Goal: Obtain resource: Download file/media

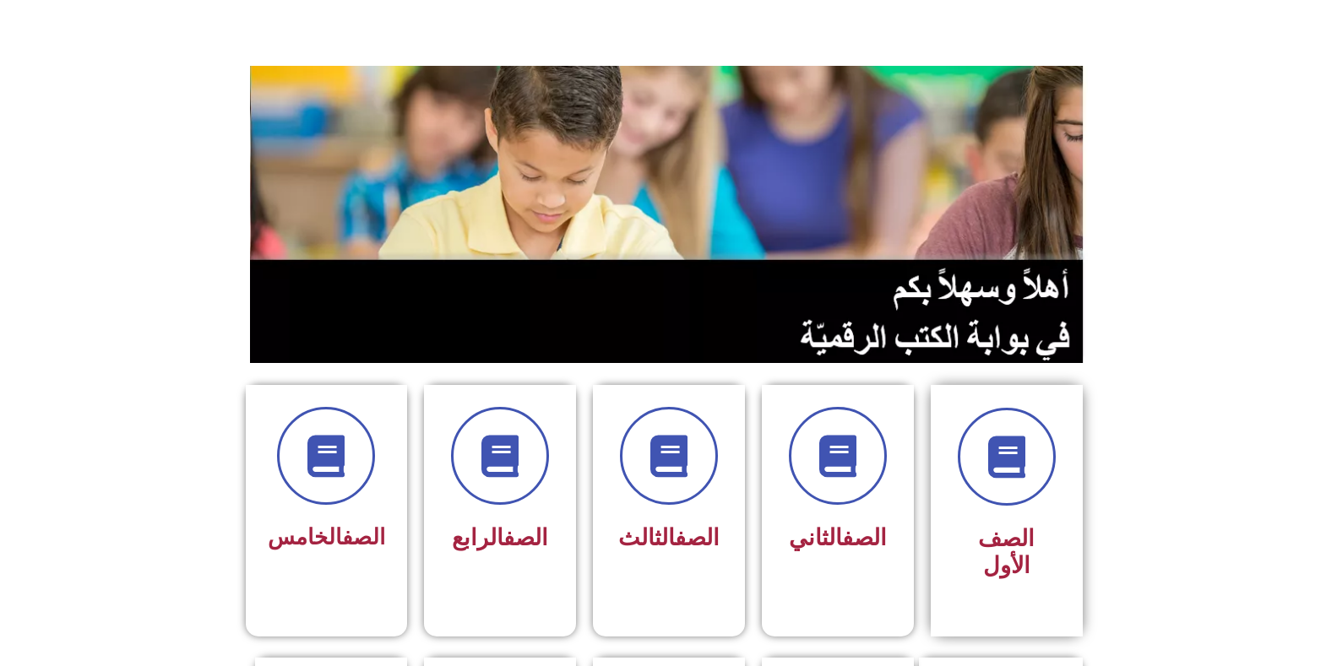
scroll to position [169, 0]
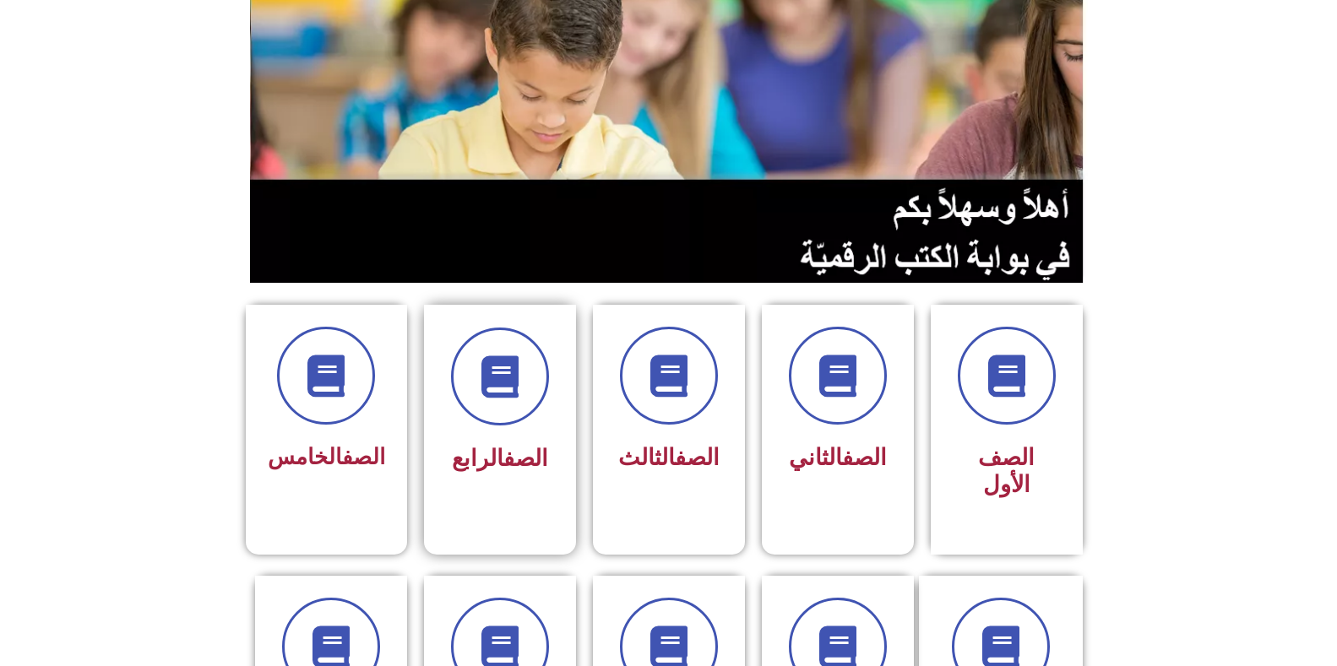
click at [500, 427] on div "الصف الرابع" at bounding box center [500, 404] width 106 height 153
click at [662, 354] on icon at bounding box center [668, 377] width 46 height 46
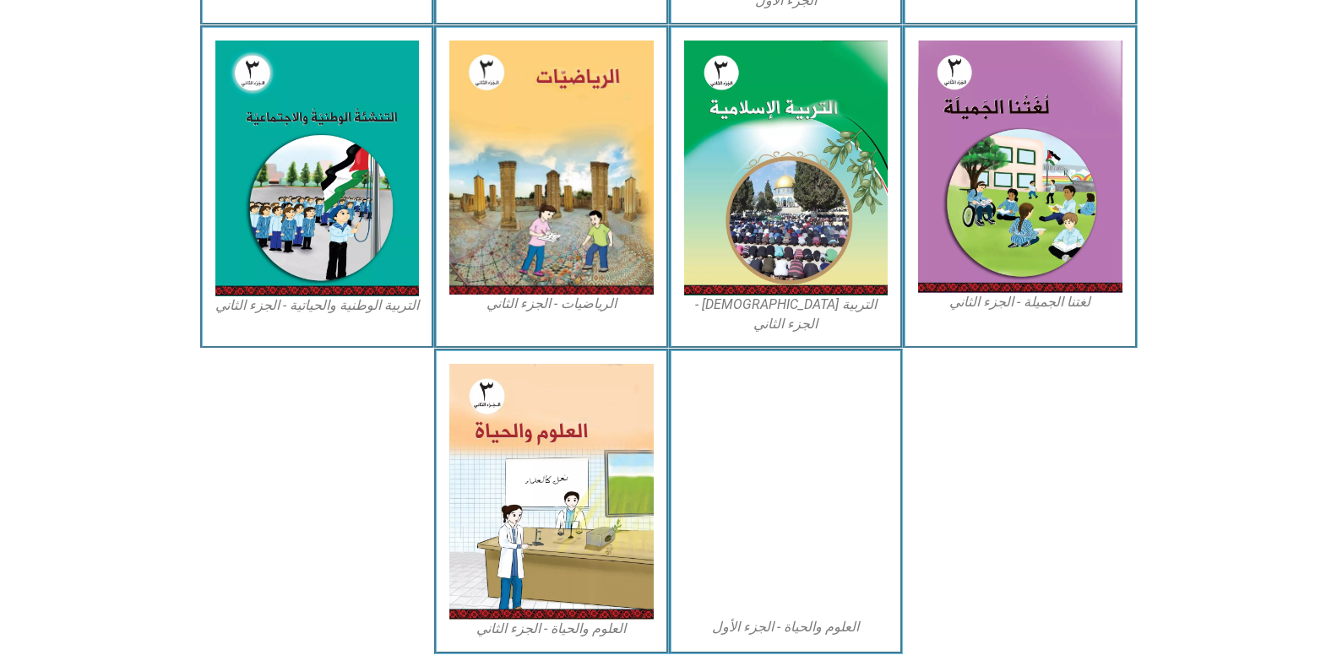
scroll to position [843, 0]
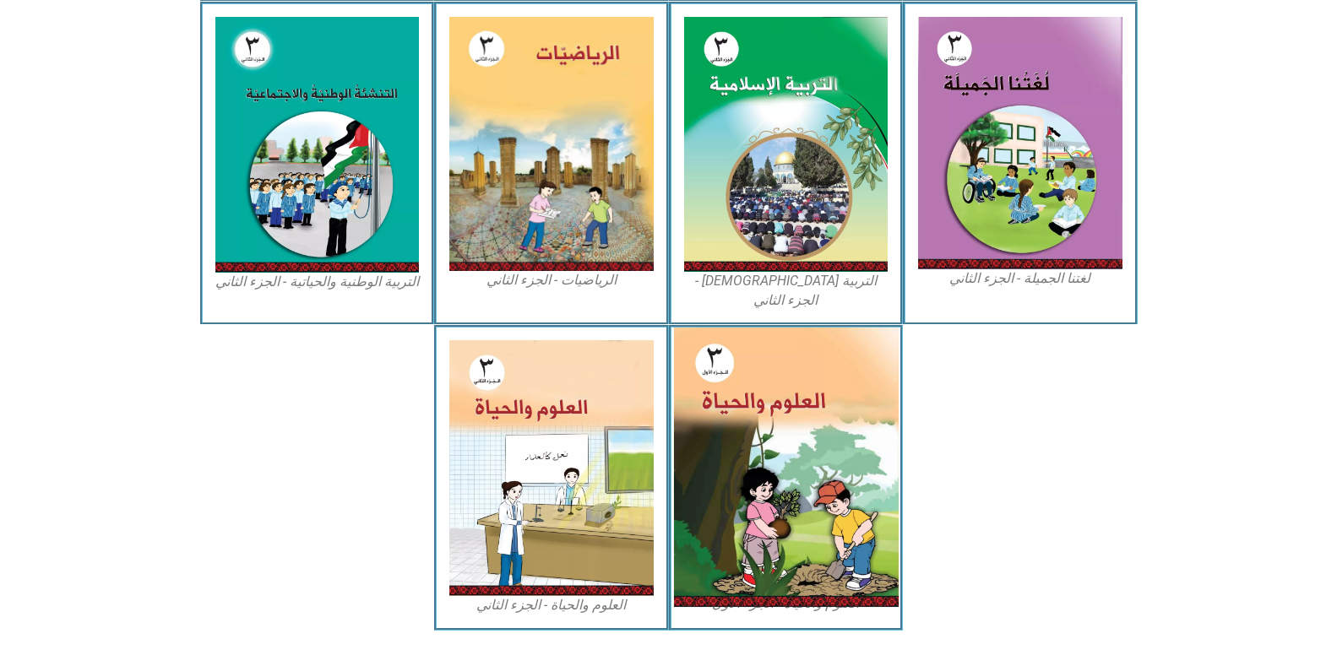
click at [740, 359] on img at bounding box center [785, 468] width 225 height 280
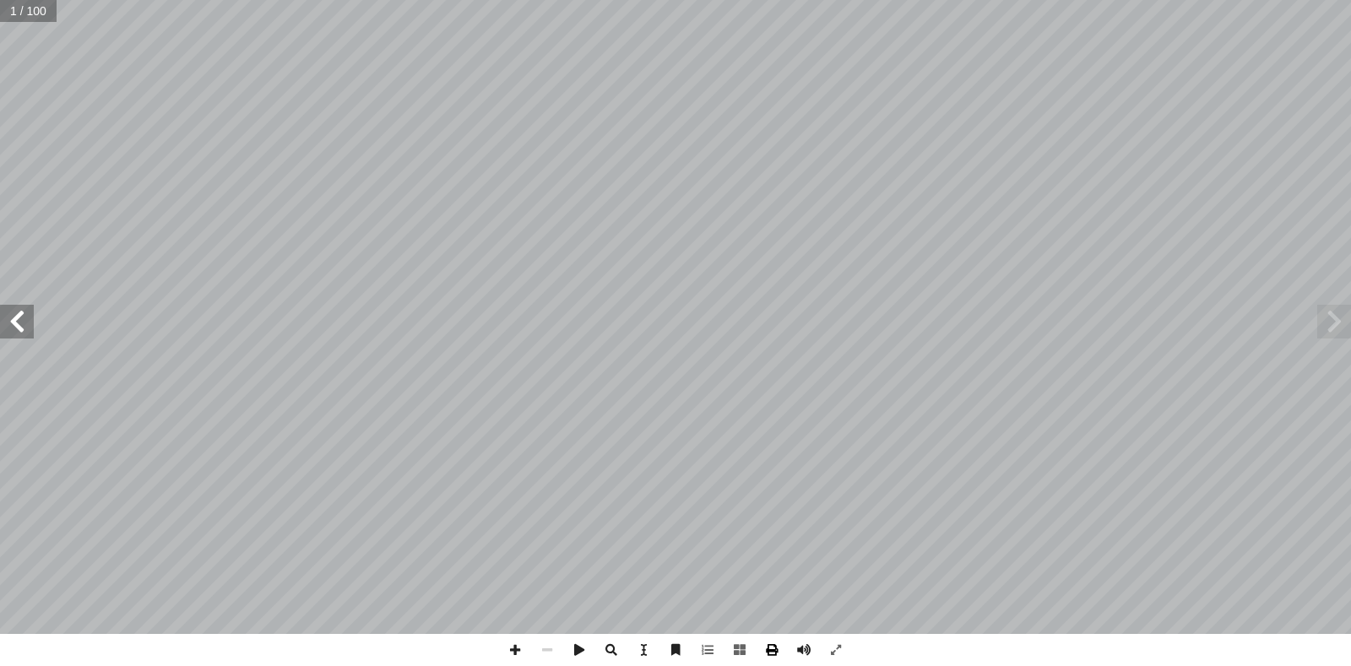
click at [764, 652] on span at bounding box center [772, 650] width 32 height 32
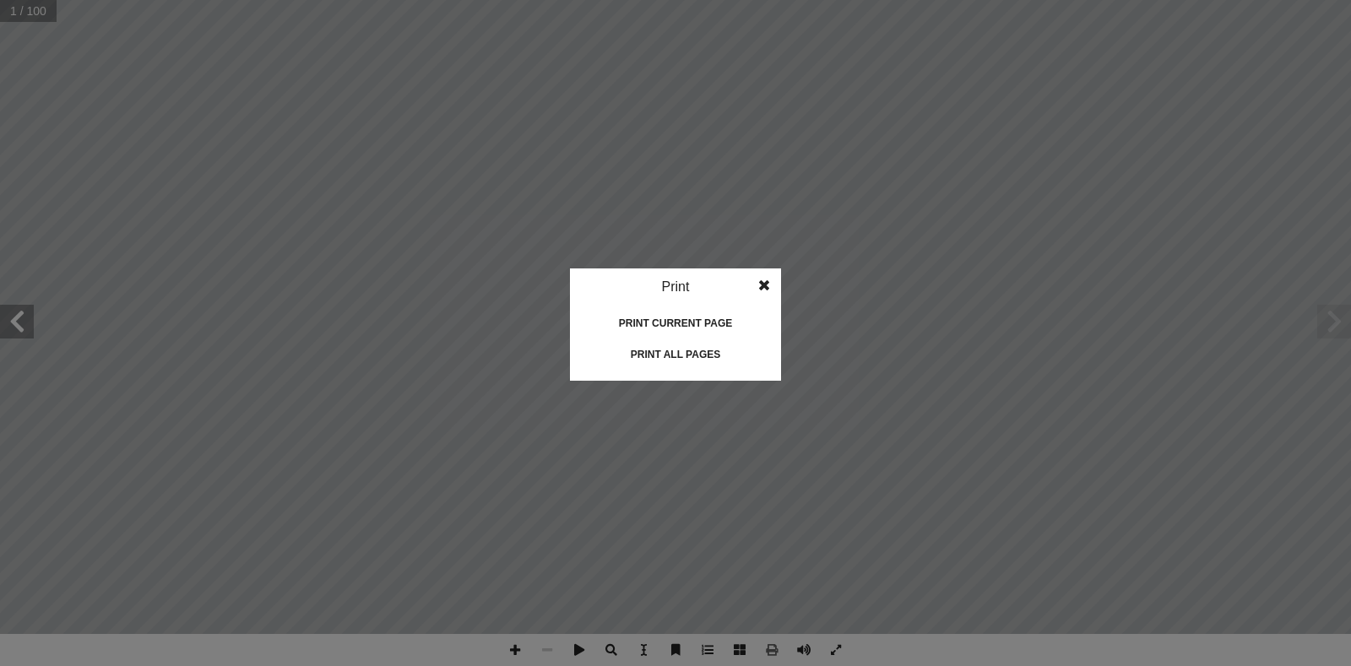
click at [689, 323] on div "Print current page" at bounding box center [675, 323] width 169 height 27
click at [769, 282] on span at bounding box center [764, 286] width 30 height 34
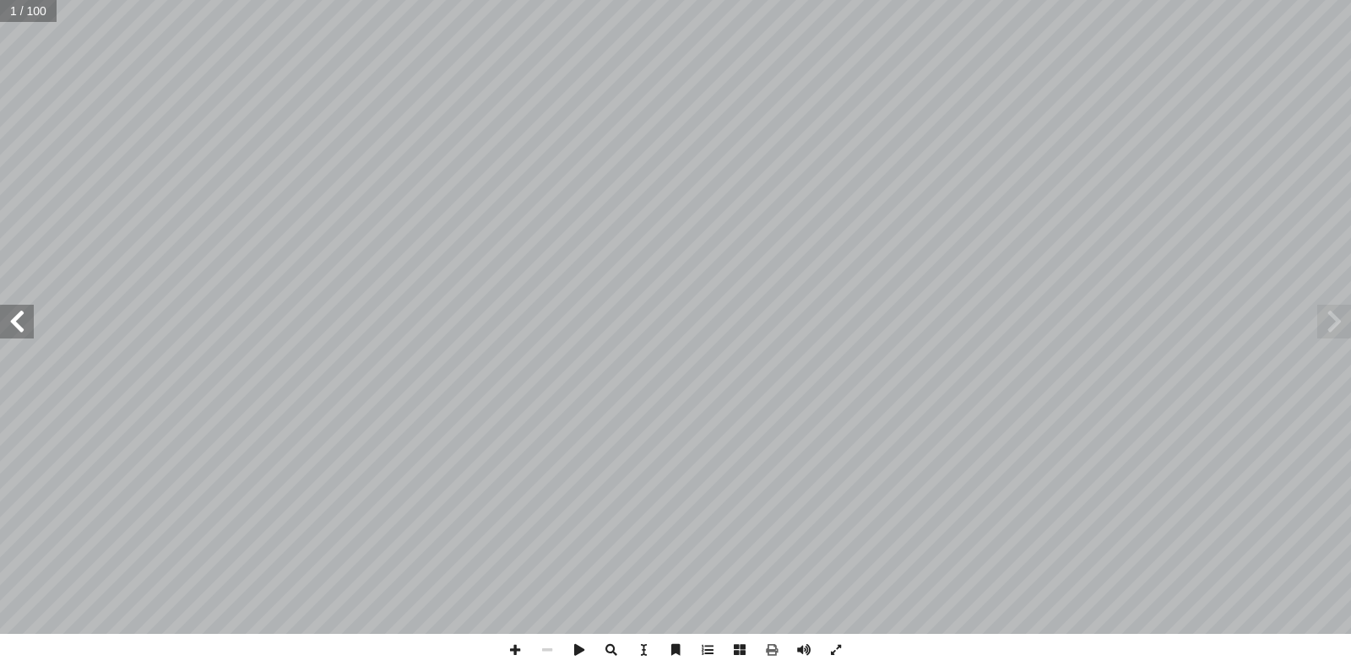
click at [22, 334] on span at bounding box center [17, 322] width 34 height 34
click at [1327, 317] on span at bounding box center [1335, 322] width 34 height 34
click at [18, 320] on span at bounding box center [17, 322] width 34 height 34
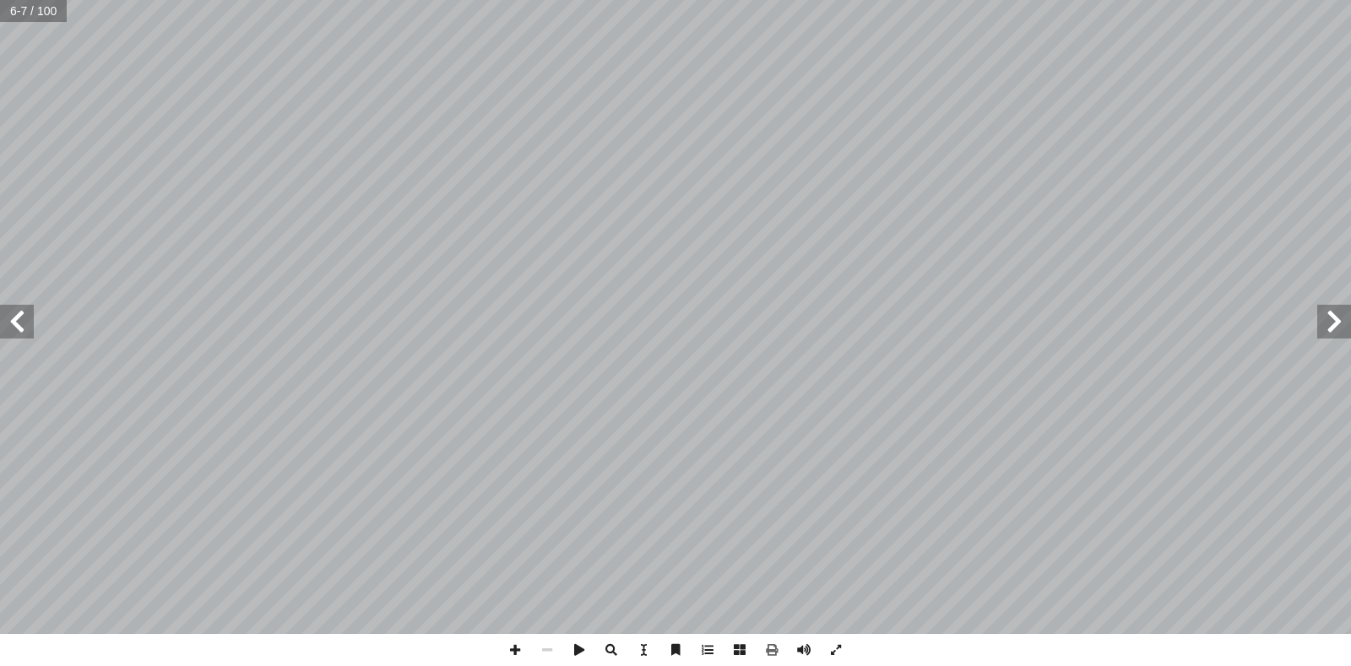
click at [18, 320] on span at bounding box center [17, 322] width 34 height 34
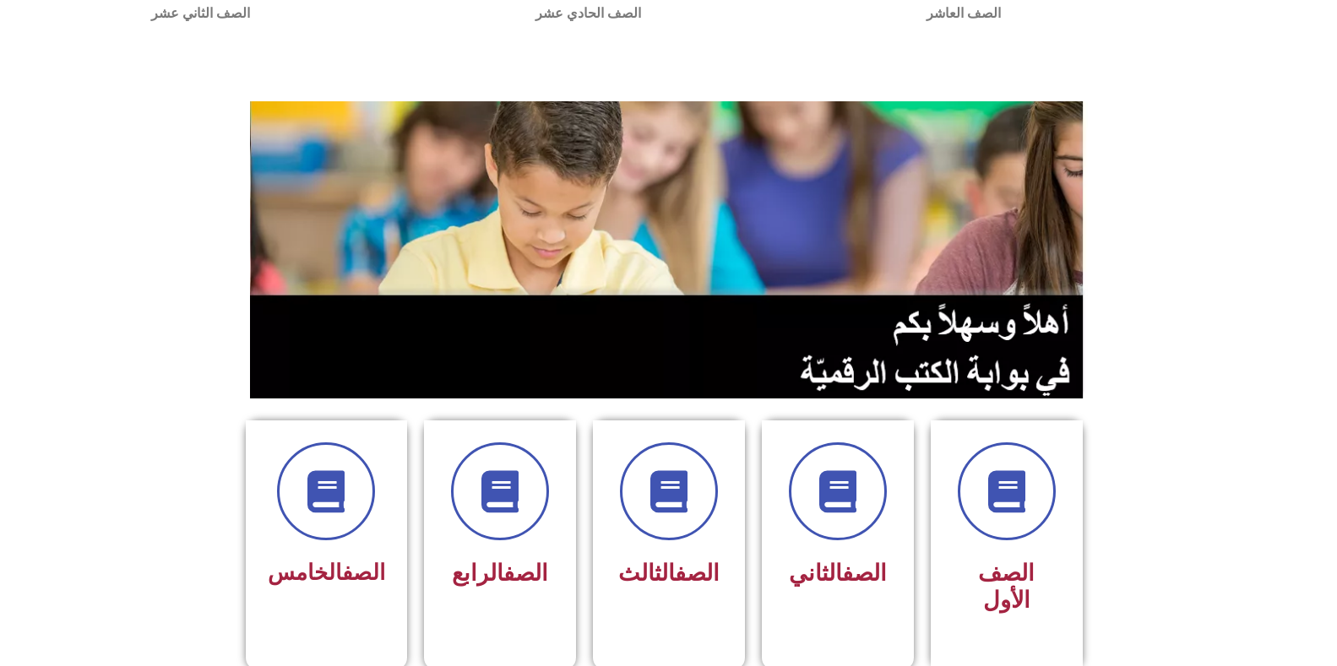
scroll to position [84, 0]
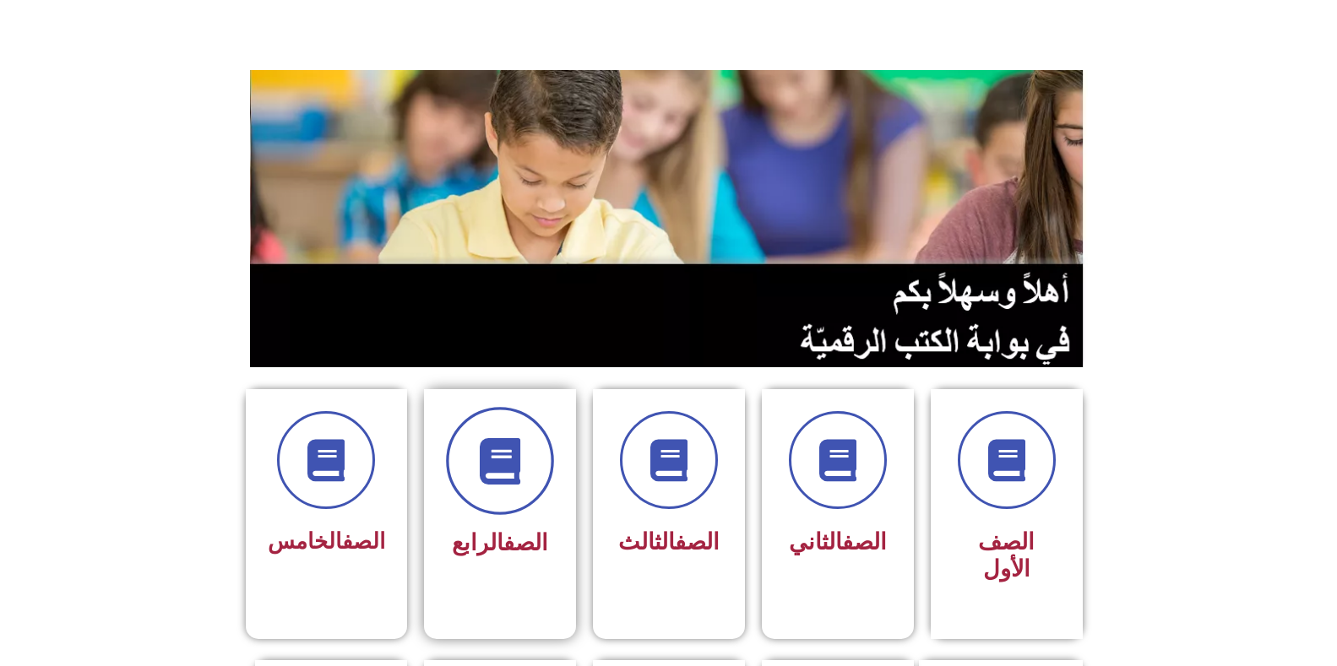
click at [502, 483] on icon at bounding box center [499, 461] width 46 height 46
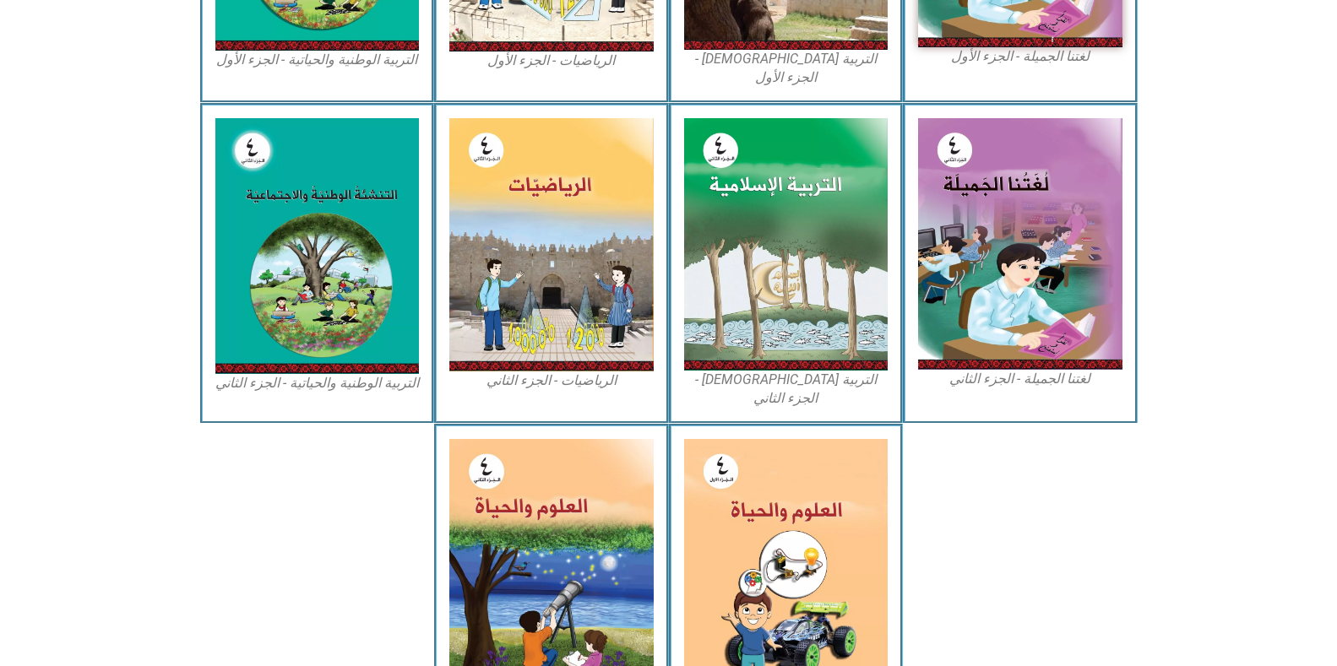
scroll to position [760, 0]
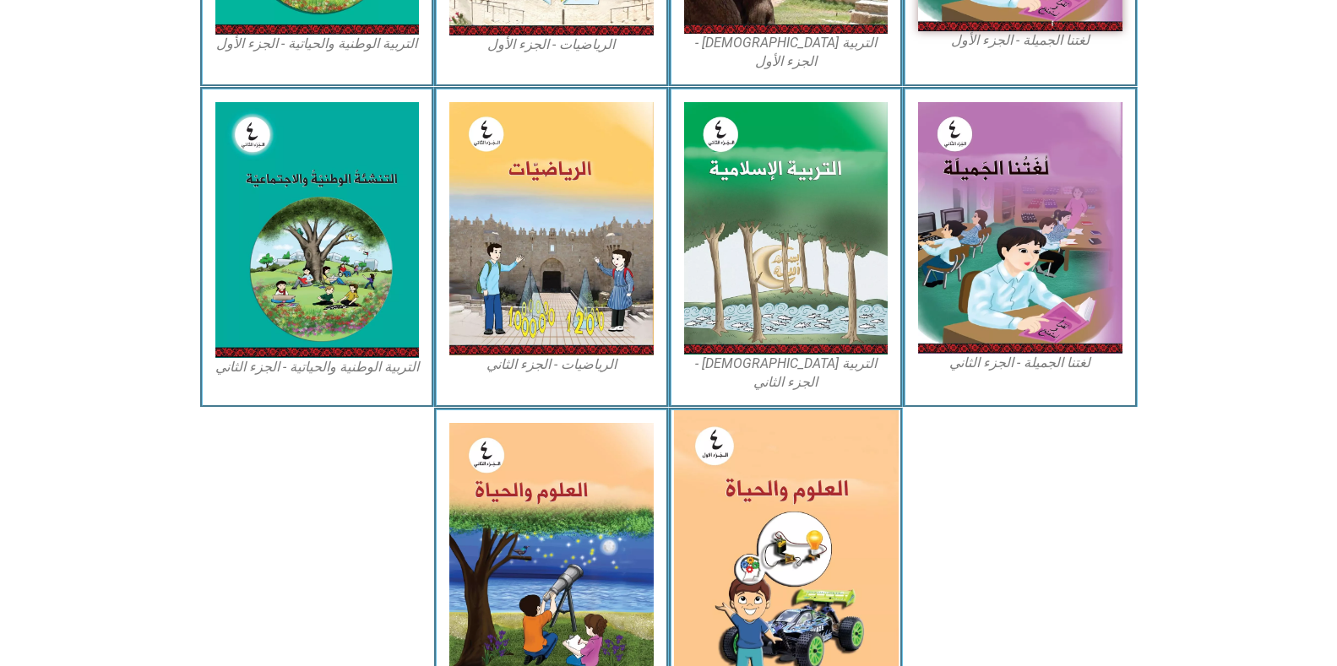
click at [766, 438] on img at bounding box center [785, 549] width 225 height 279
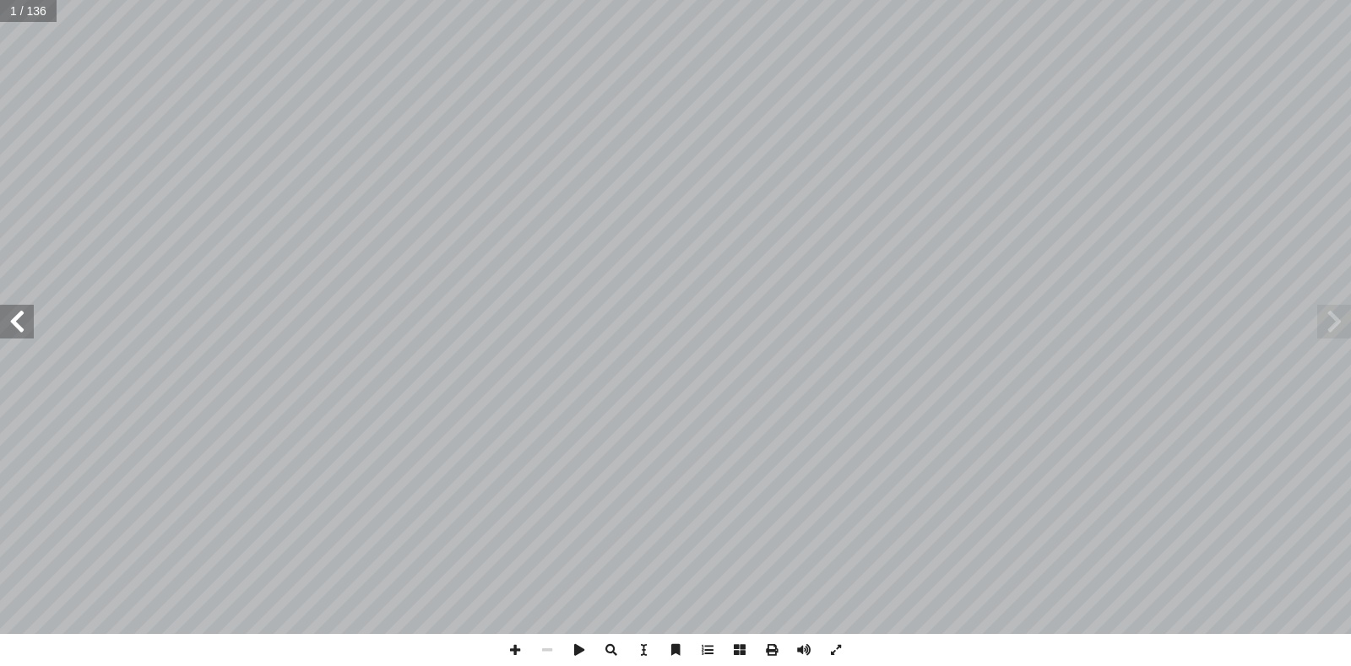
click at [9, 319] on span at bounding box center [17, 322] width 34 height 34
click at [13, 329] on span at bounding box center [17, 322] width 34 height 34
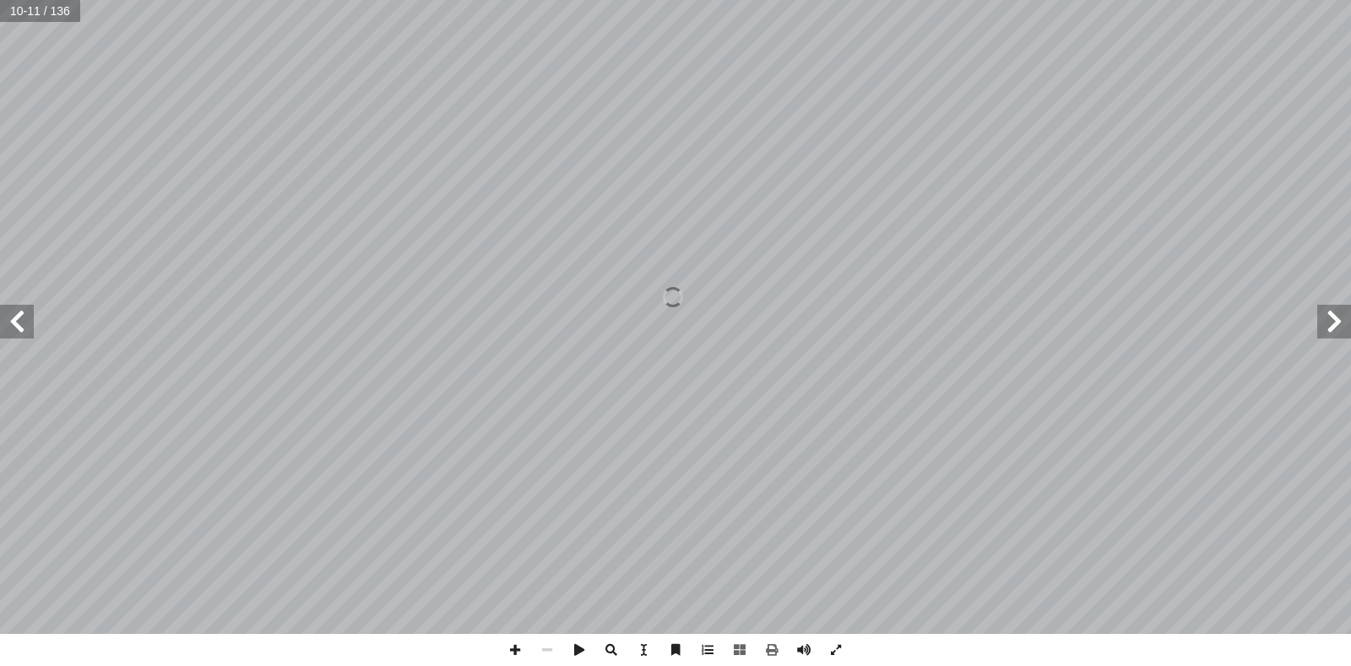
click at [13, 329] on span at bounding box center [17, 322] width 34 height 34
click at [1334, 335] on span at bounding box center [1335, 322] width 34 height 34
click at [19, 338] on span at bounding box center [17, 322] width 34 height 34
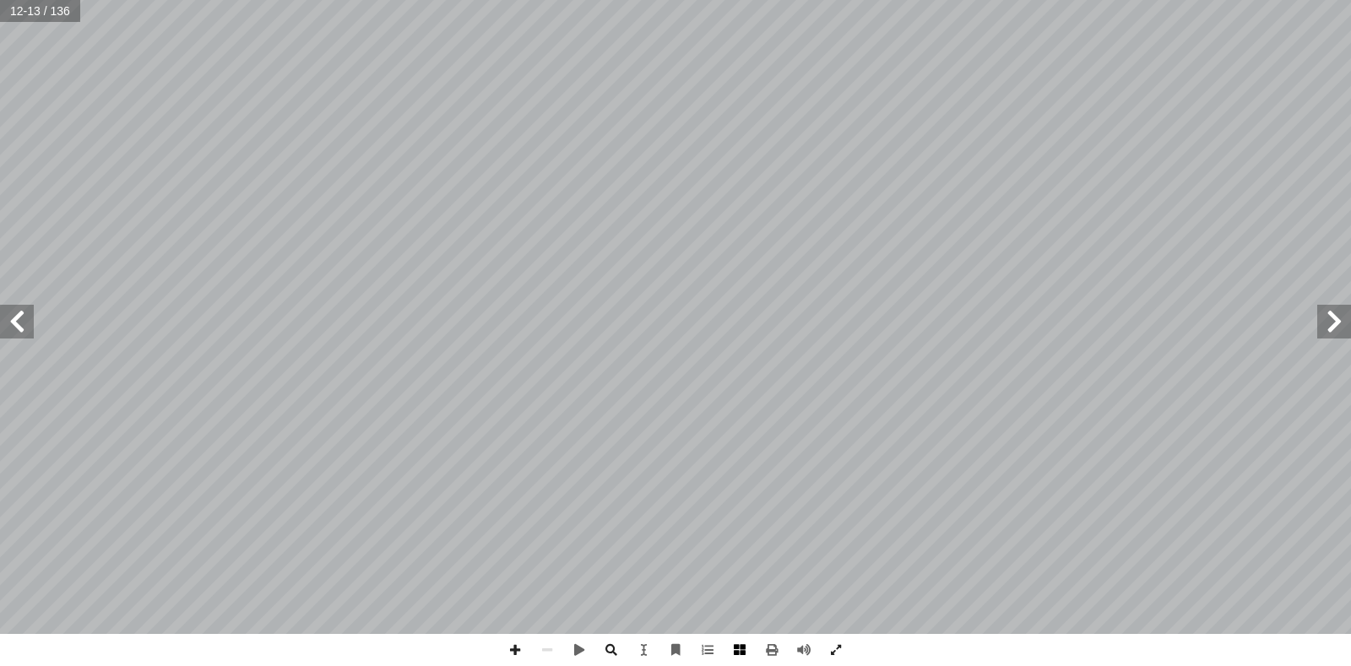
click at [734, 649] on span at bounding box center [740, 650] width 32 height 32
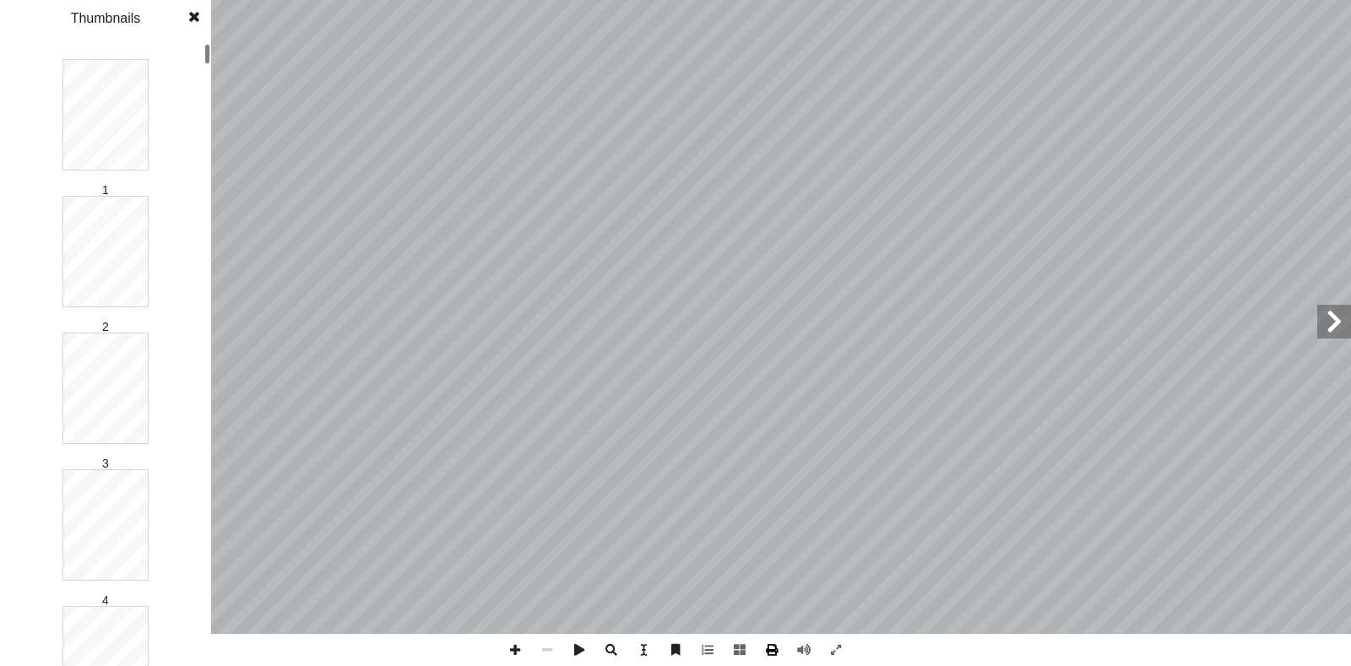
click at [773, 647] on span at bounding box center [772, 650] width 32 height 32
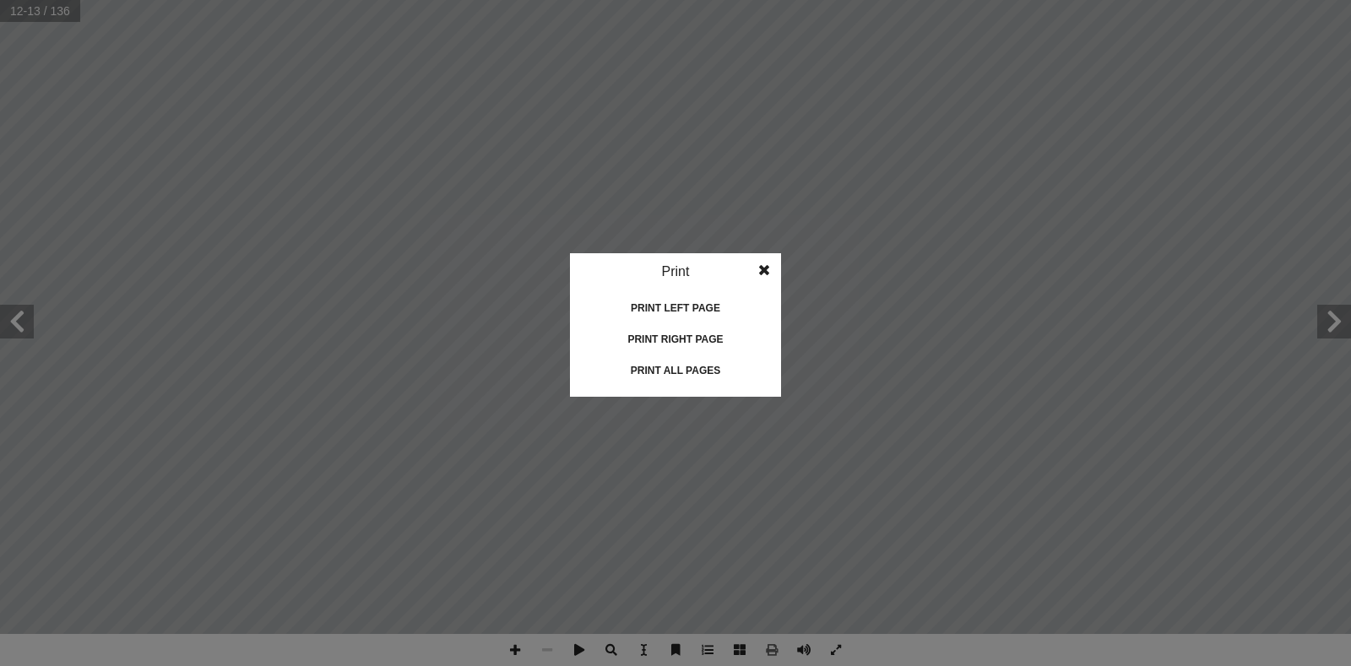
click at [680, 271] on div "Print" at bounding box center [675, 271] width 211 height 37
click at [682, 307] on div "Print left page" at bounding box center [675, 308] width 169 height 27
click at [679, 369] on div "Print all pages" at bounding box center [675, 370] width 169 height 27
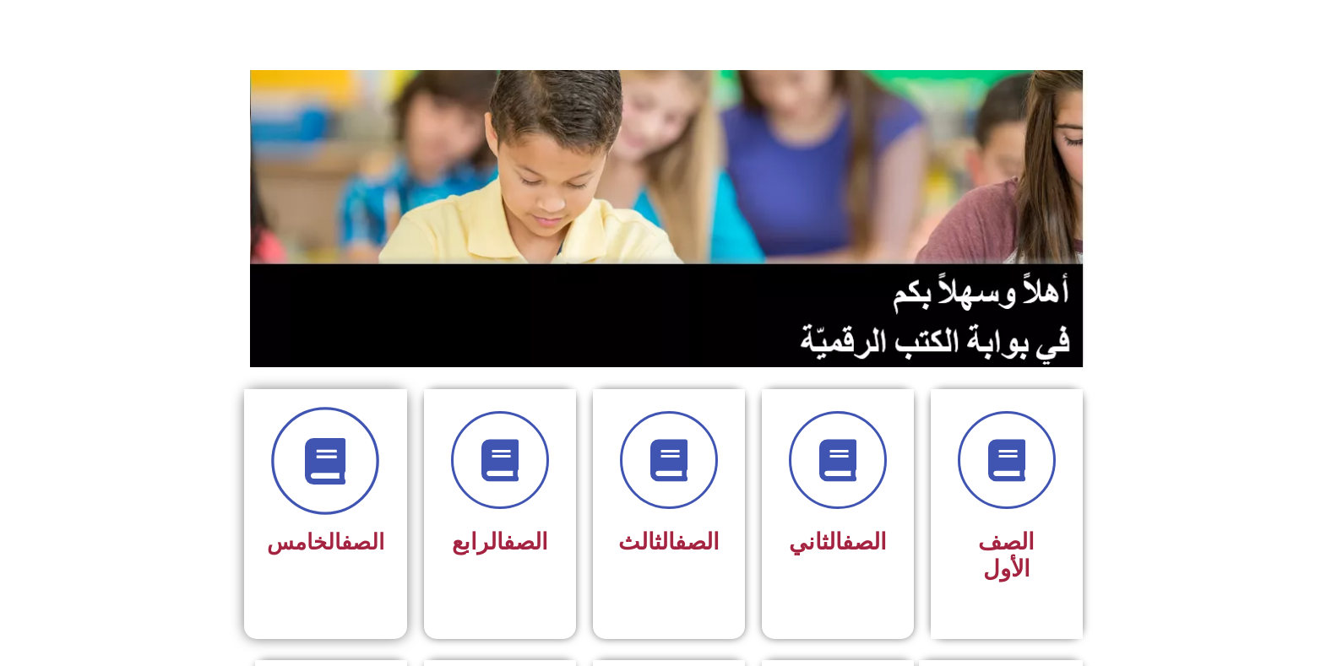
scroll to position [169, 0]
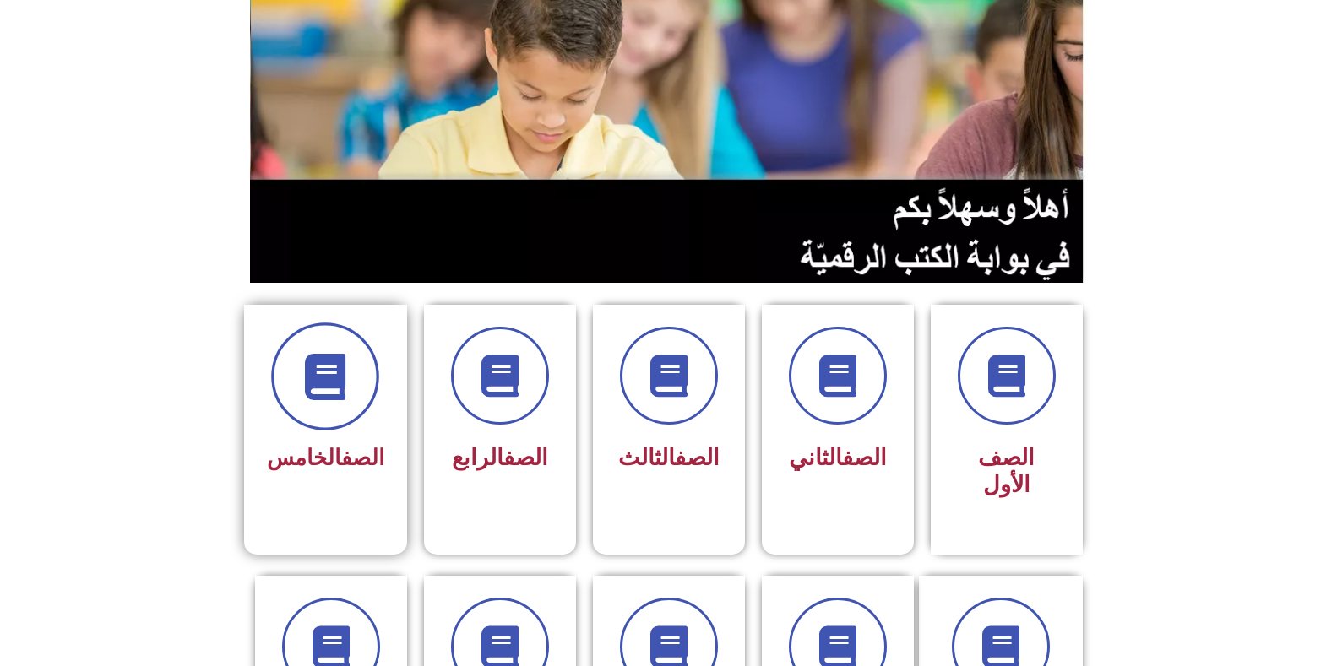
click at [344, 412] on span at bounding box center [325, 377] width 108 height 108
click at [1007, 624] on icon at bounding box center [999, 647] width 46 height 46
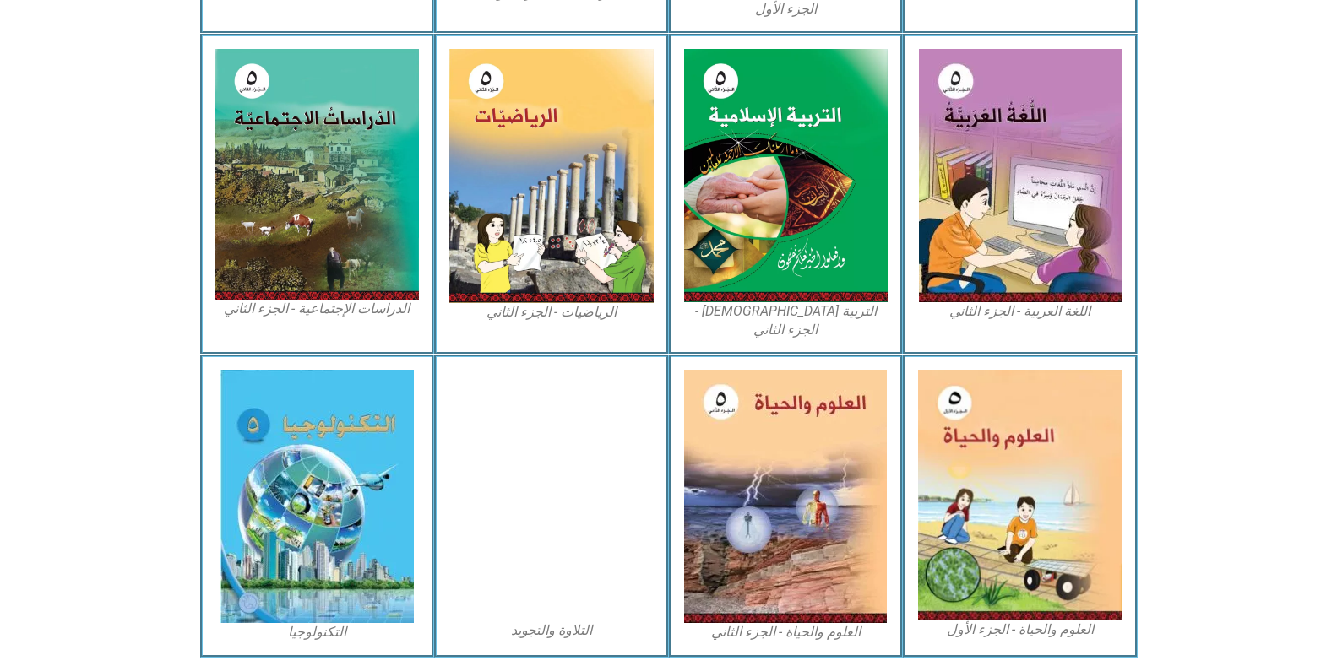
scroll to position [846, 0]
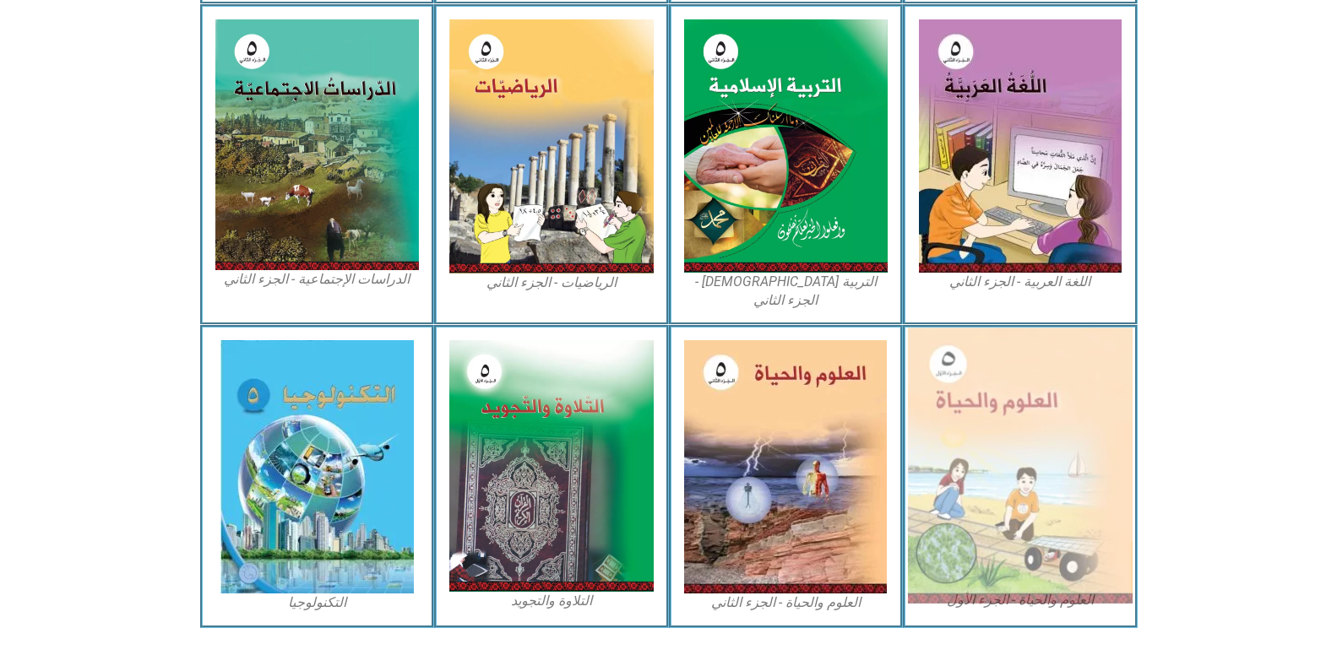
click at [1004, 411] on img at bounding box center [1020, 466] width 225 height 276
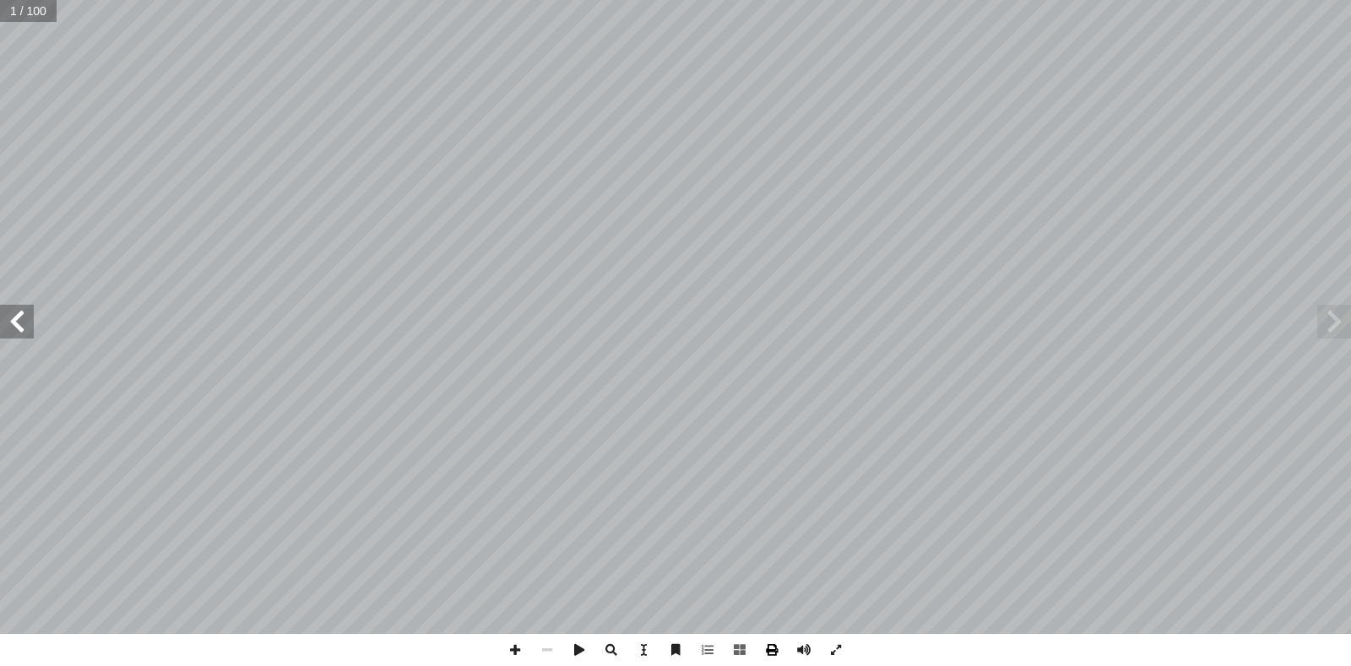
click at [766, 649] on span at bounding box center [772, 650] width 32 height 32
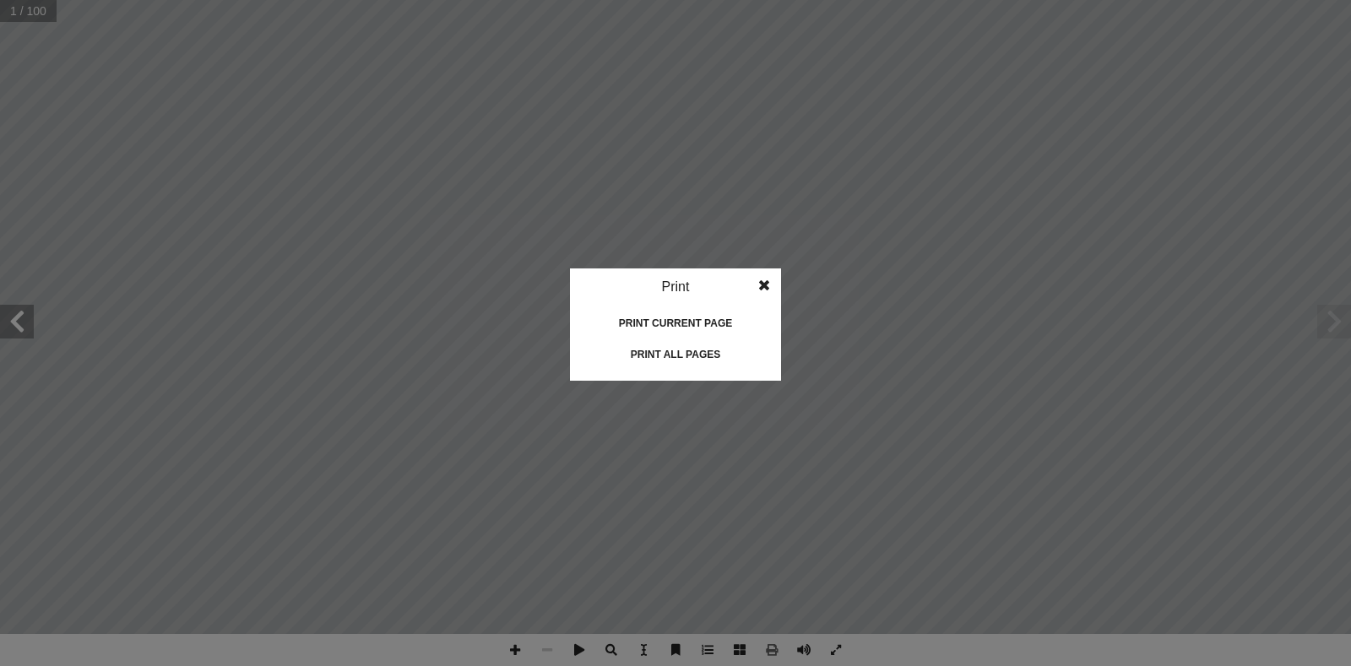
click at [672, 326] on div "Print current page" at bounding box center [675, 323] width 169 height 27
click at [702, 347] on div "Print all pages" at bounding box center [675, 354] width 169 height 27
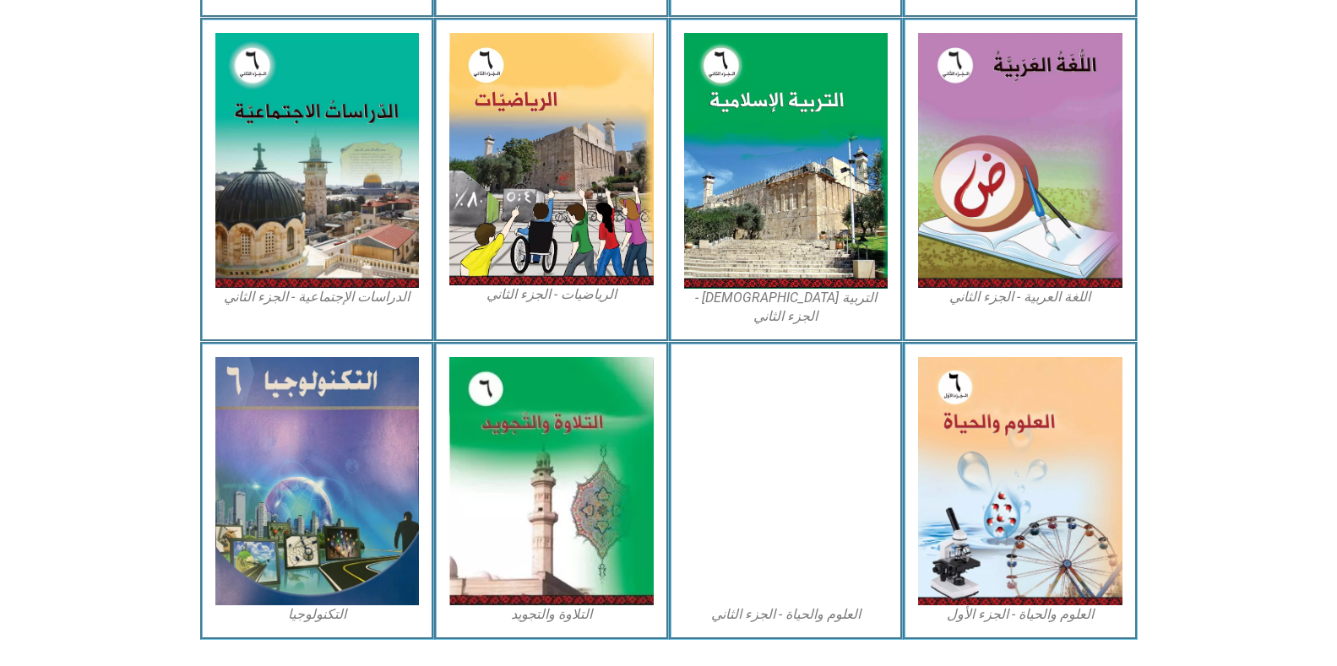
scroll to position [840, 0]
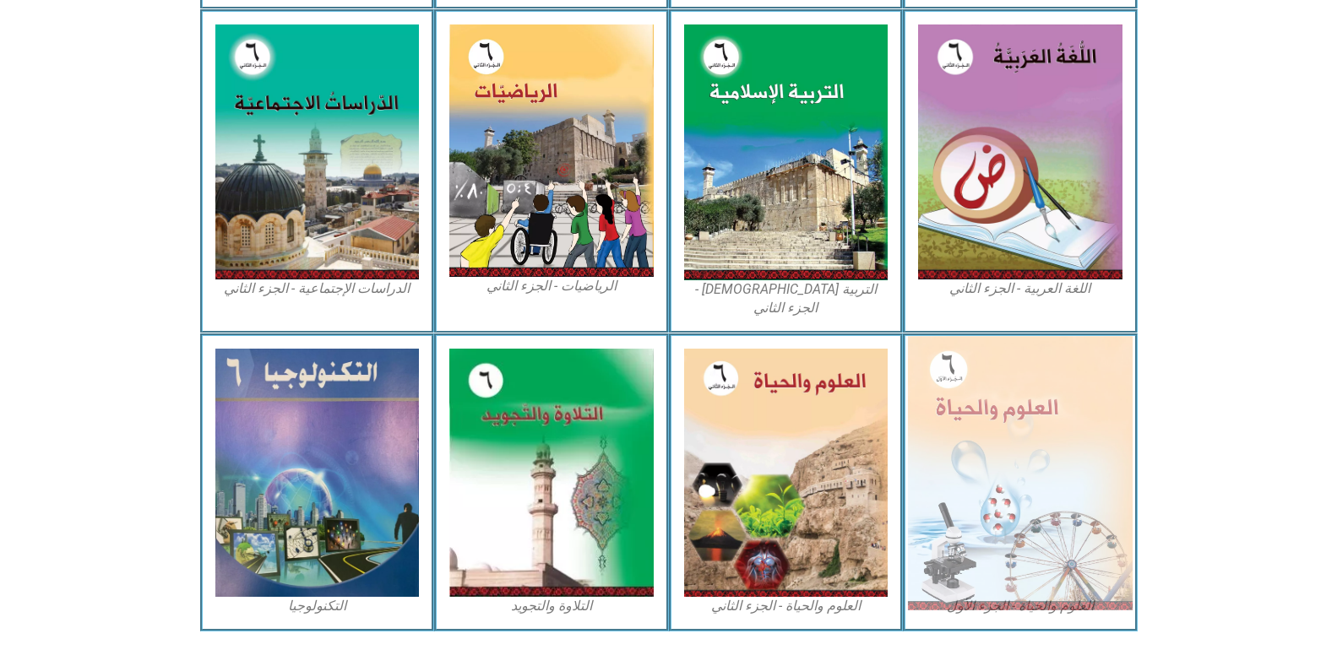
click at [1035, 414] on img at bounding box center [1020, 473] width 225 height 274
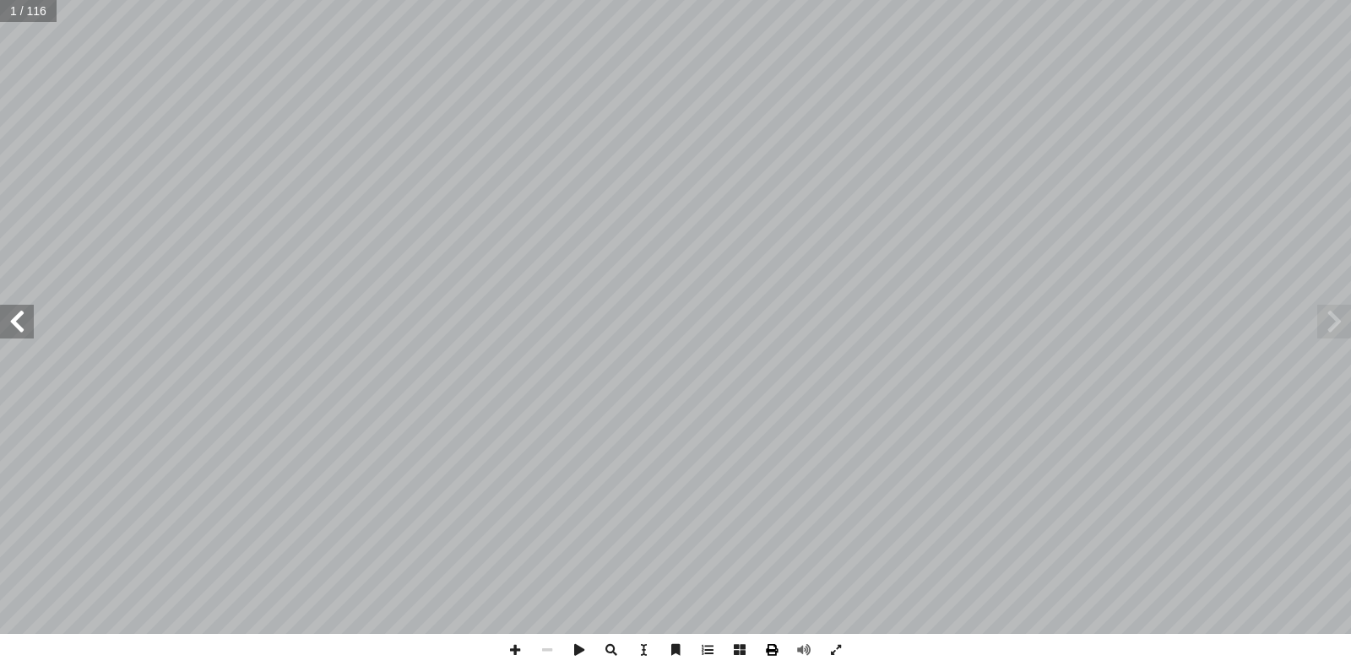
click at [772, 650] on span at bounding box center [772, 650] width 32 height 32
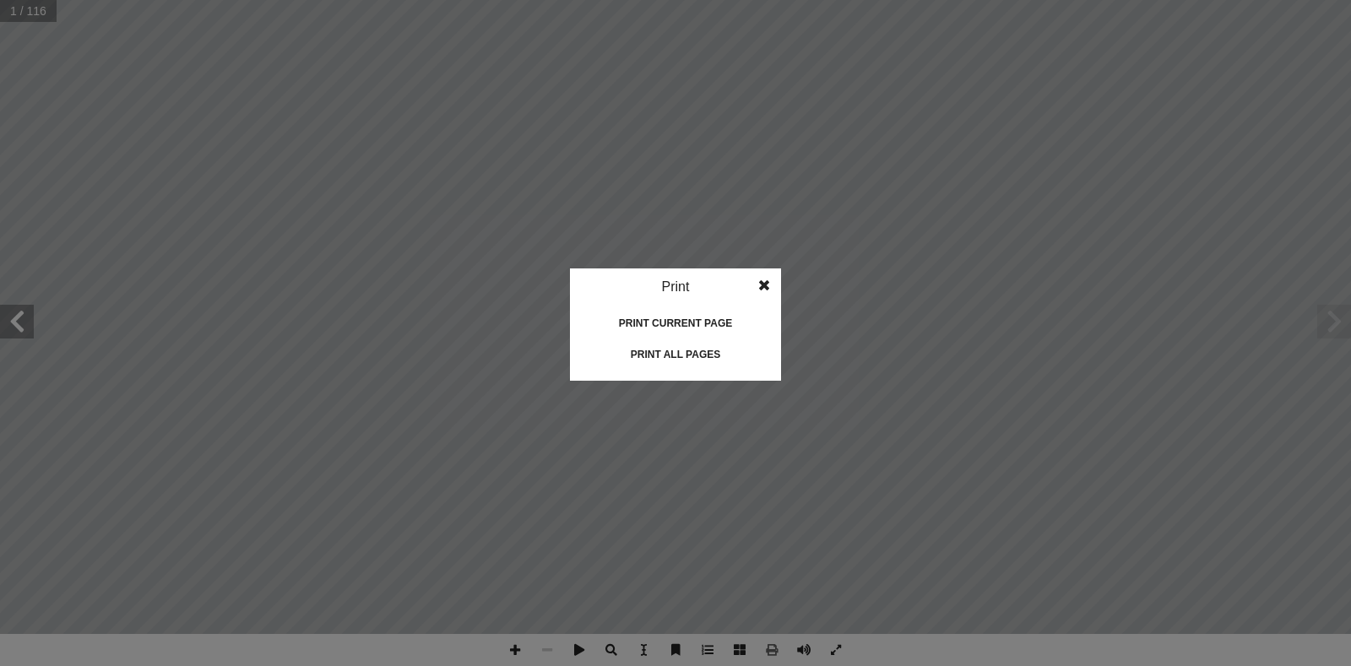
click at [660, 352] on div "Print all pages" at bounding box center [675, 354] width 169 height 27
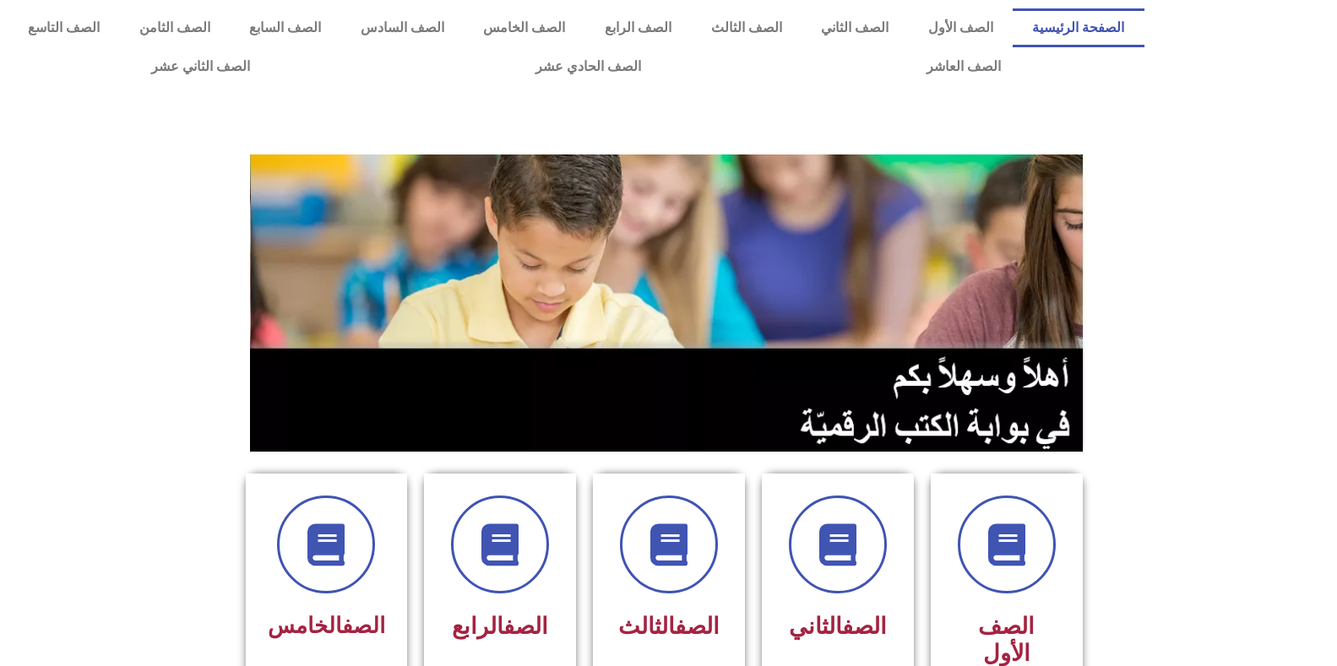
scroll to position [169, 0]
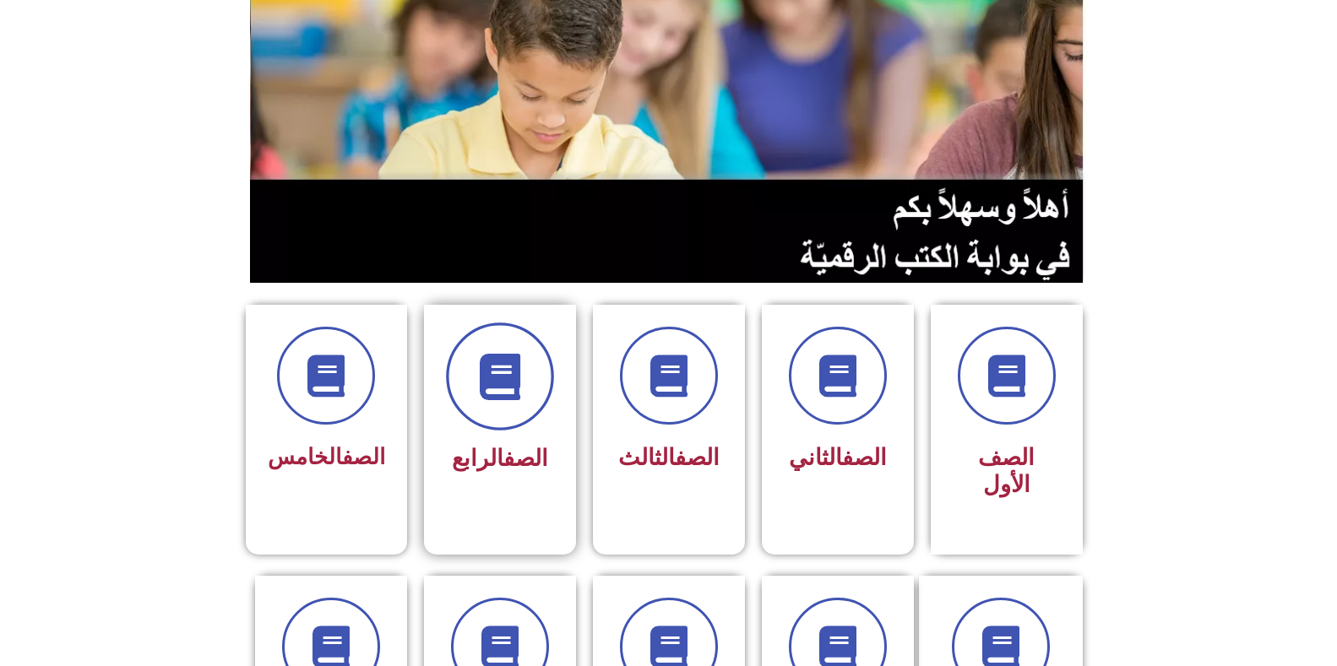
click at [484, 382] on icon at bounding box center [499, 377] width 46 height 46
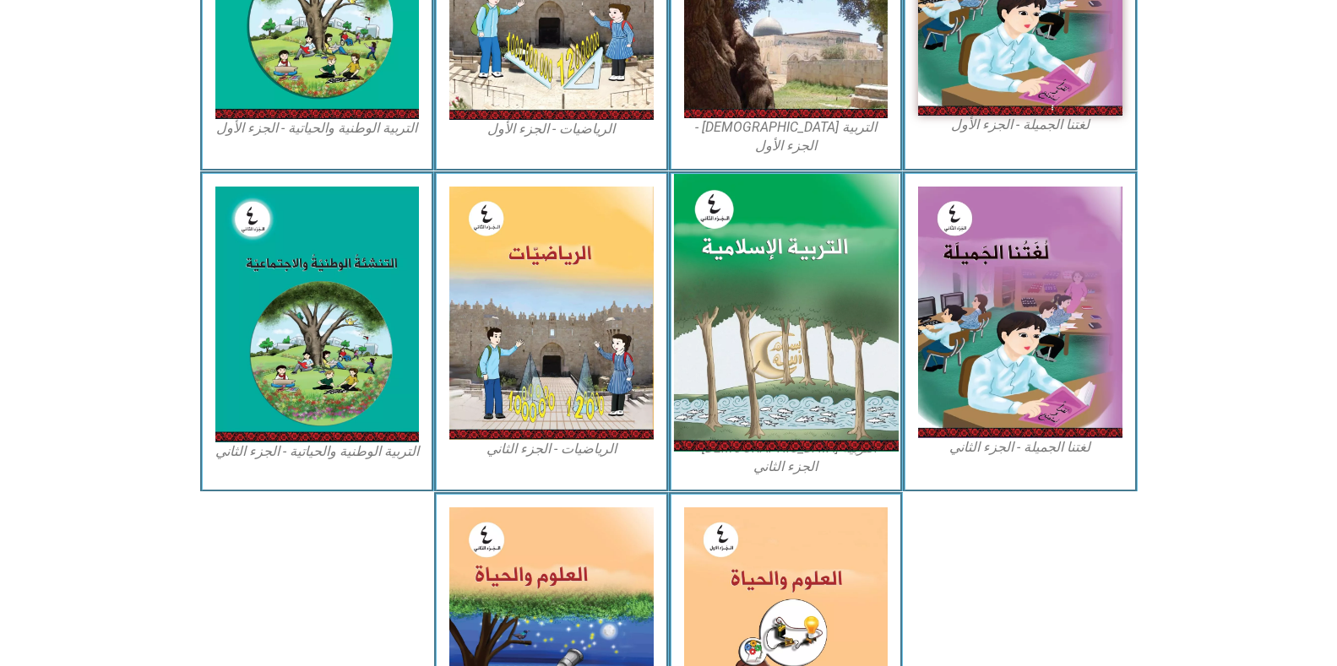
scroll to position [760, 0]
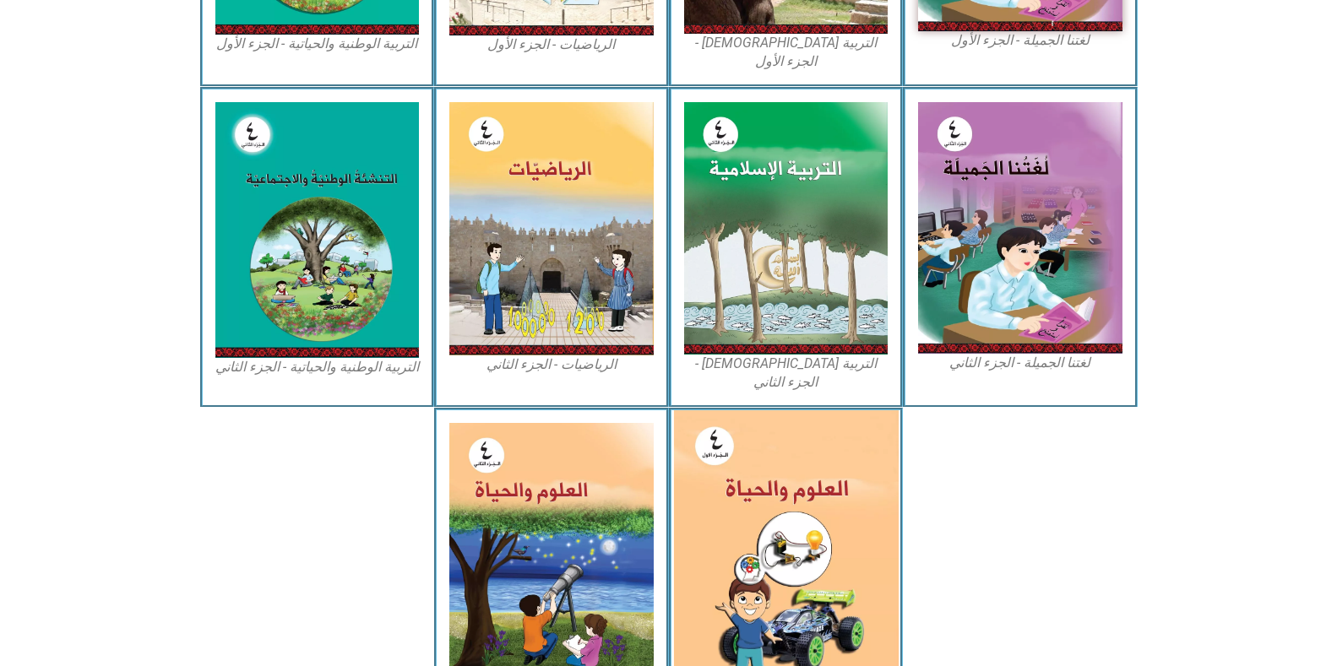
click at [737, 432] on img at bounding box center [785, 549] width 225 height 279
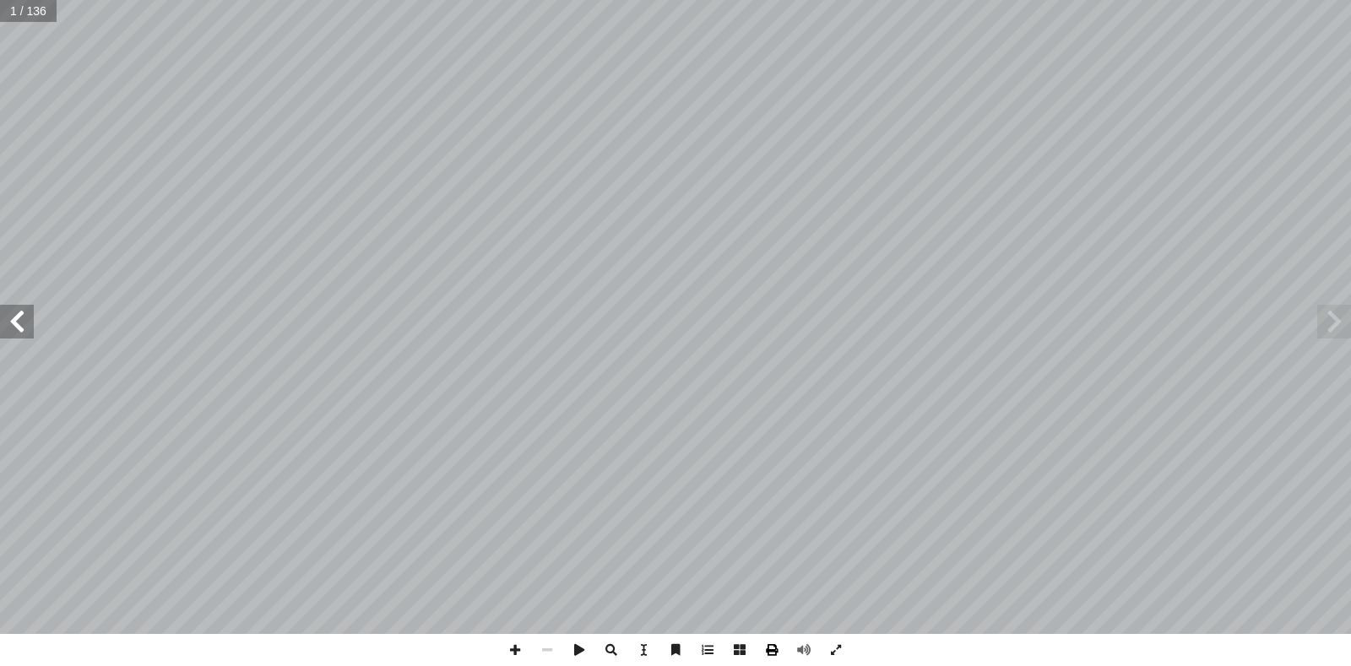
click at [775, 646] on span at bounding box center [772, 650] width 32 height 32
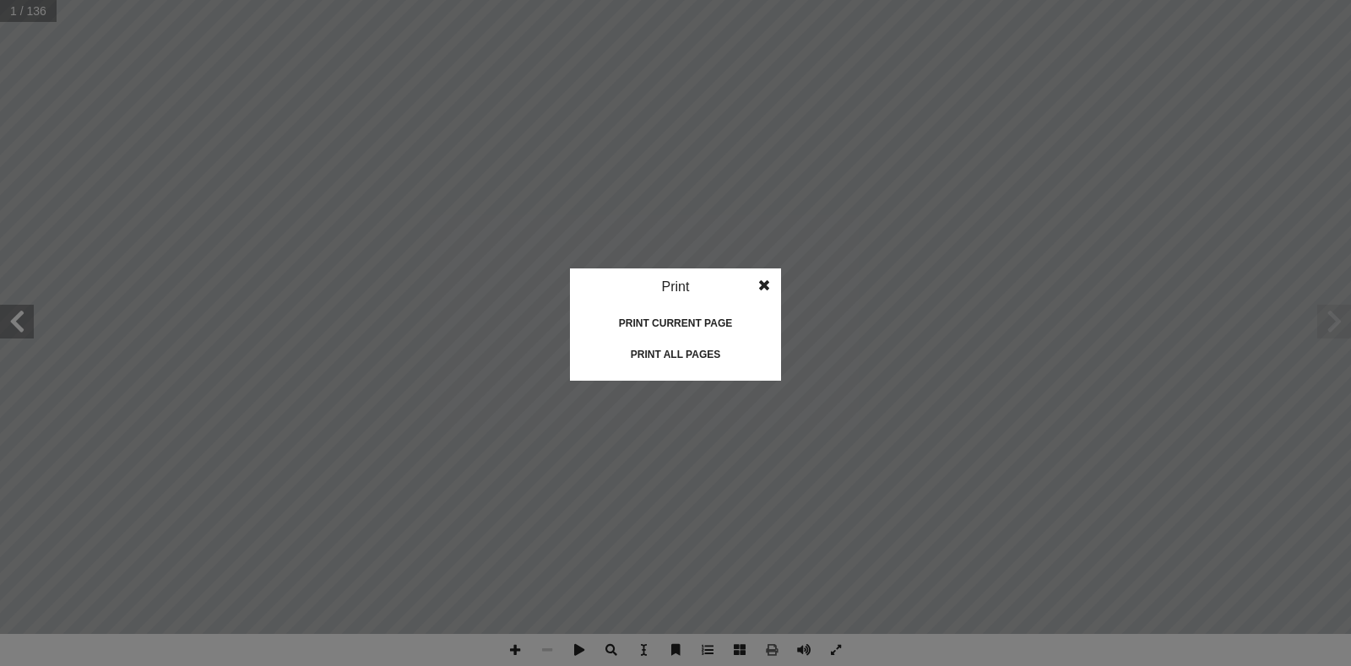
click at [669, 344] on div "Print all pages" at bounding box center [675, 354] width 169 height 27
